Goal: Information Seeking & Learning: Understand process/instructions

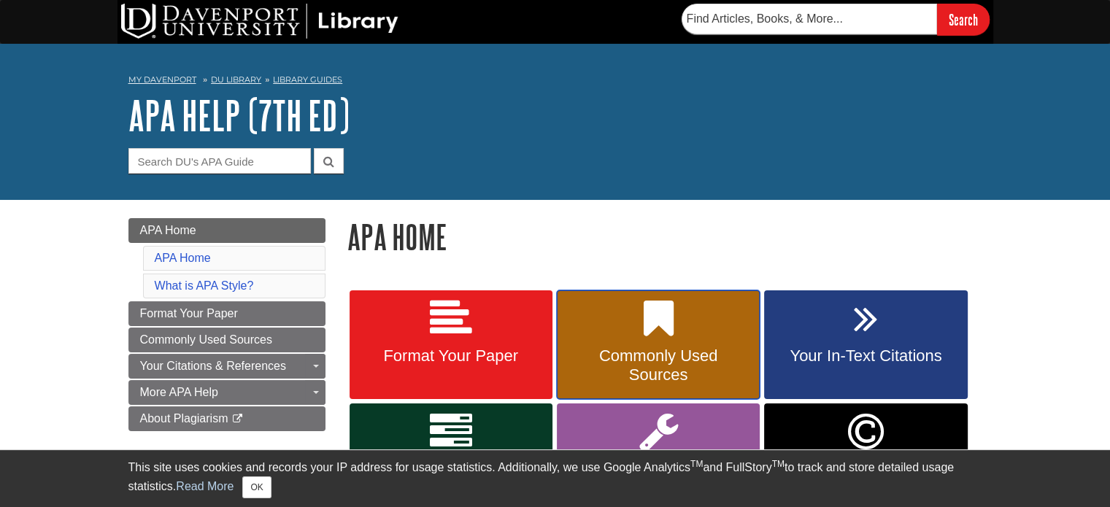
click at [707, 341] on link "Commonly Used Sources" at bounding box center [658, 344] width 203 height 109
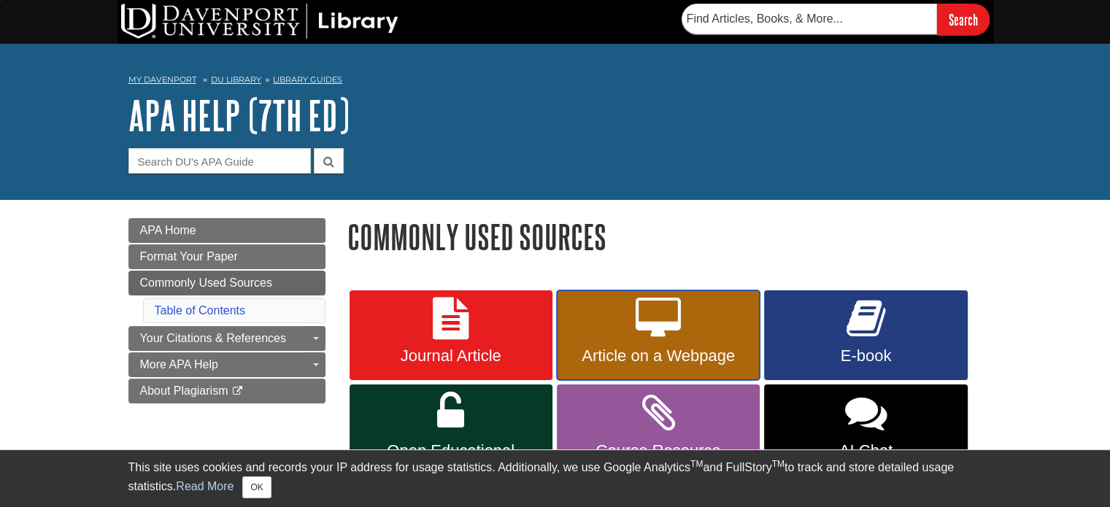
click at [707, 341] on link "Article on a Webpage" at bounding box center [658, 335] width 203 height 91
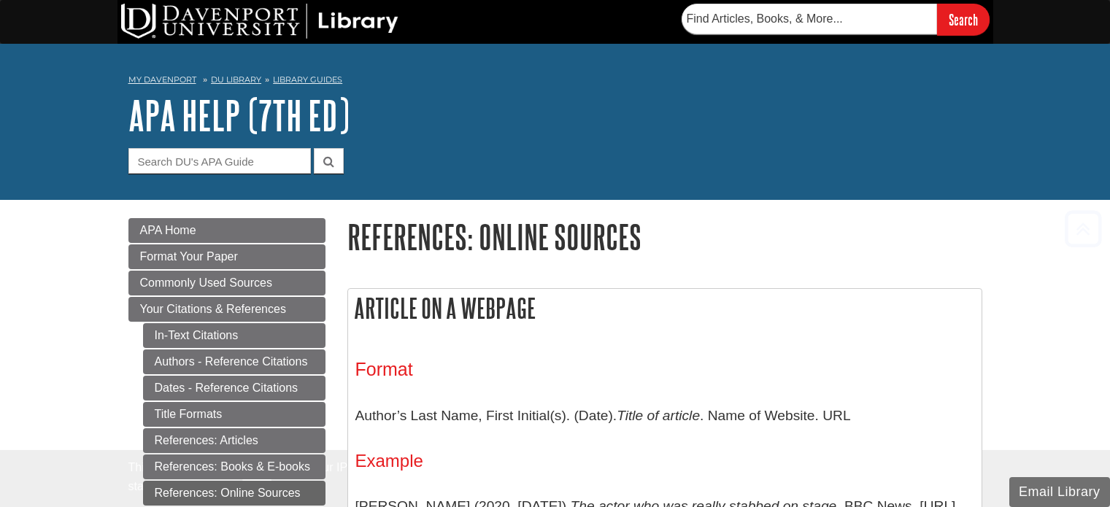
scroll to position [289, 0]
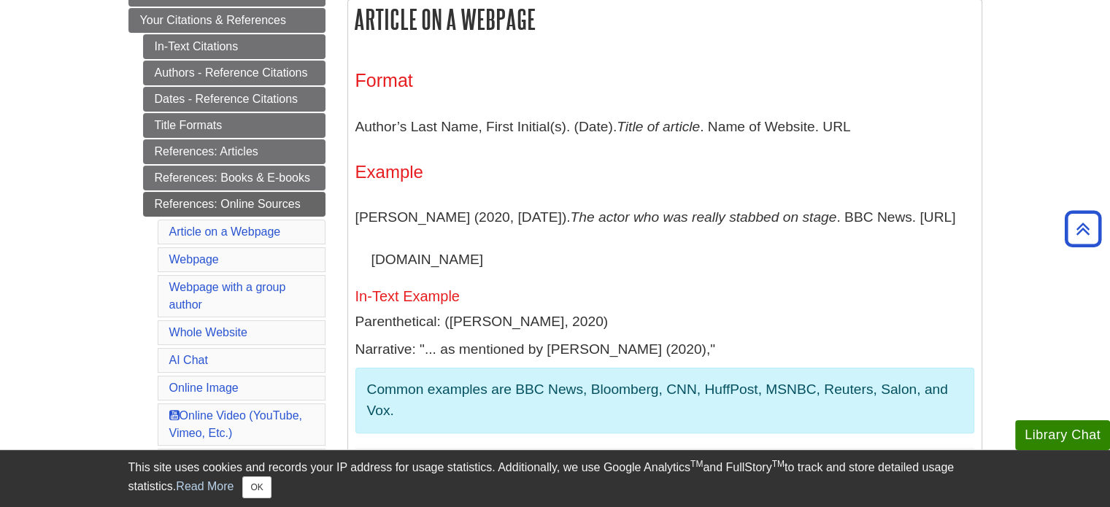
click at [800, 296] on h5 "In-Text Example" at bounding box center [664, 296] width 619 height 16
